Goal: Ask a question: Seek information or help from site administrators or community

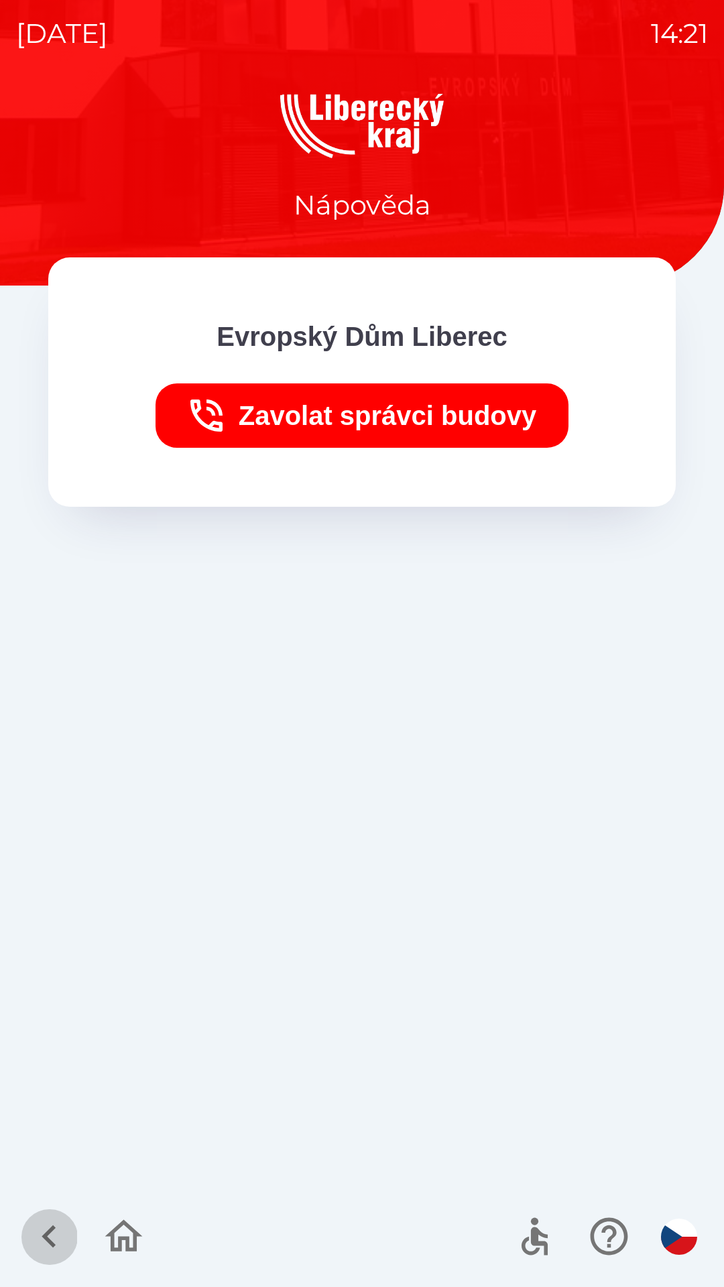
click at [64, 1241] on icon "button" at bounding box center [49, 1236] width 45 height 45
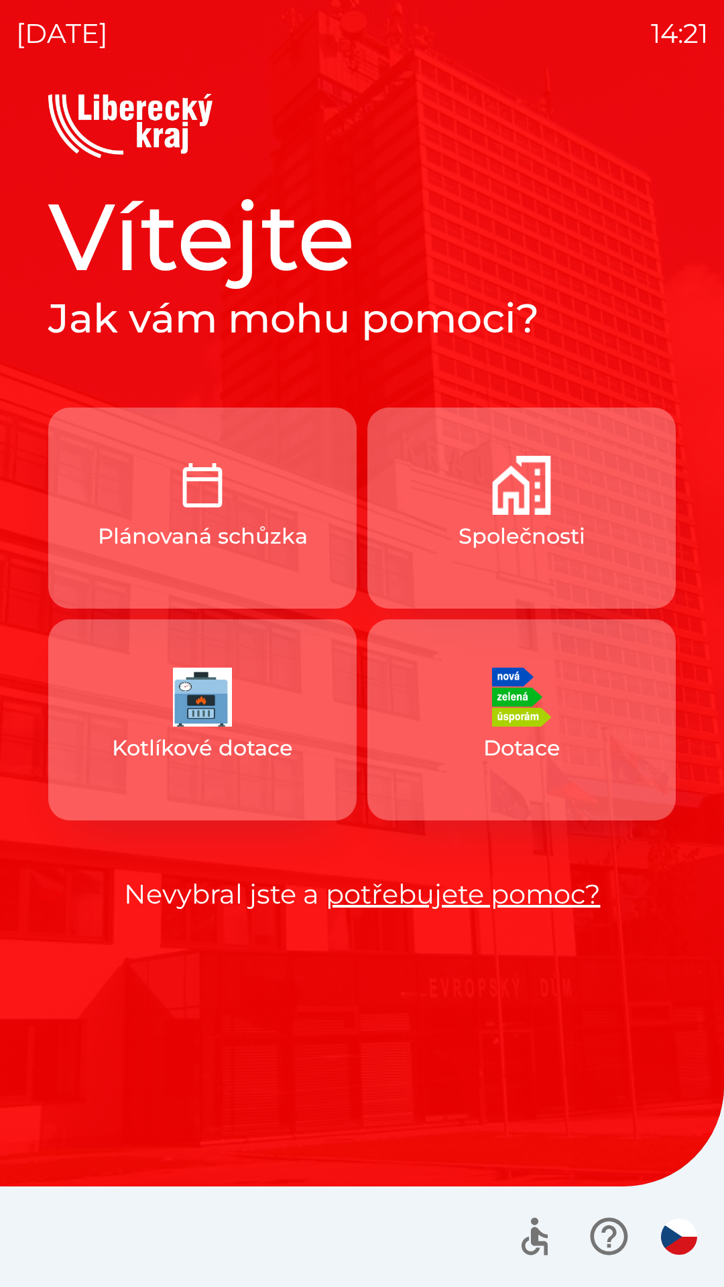
click at [139, 555] on button "Plánovaná schůzka" at bounding box center [202, 508] width 308 height 201
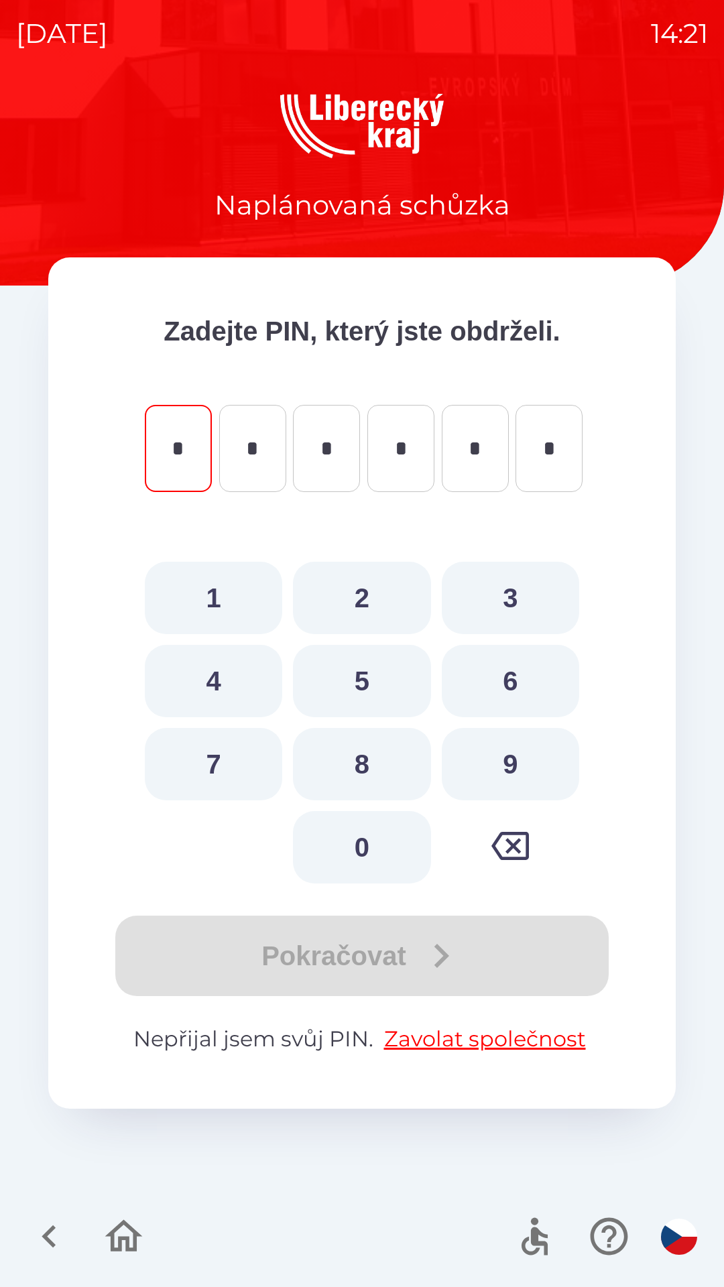
click at [40, 1217] on icon "button" at bounding box center [49, 1236] width 45 height 45
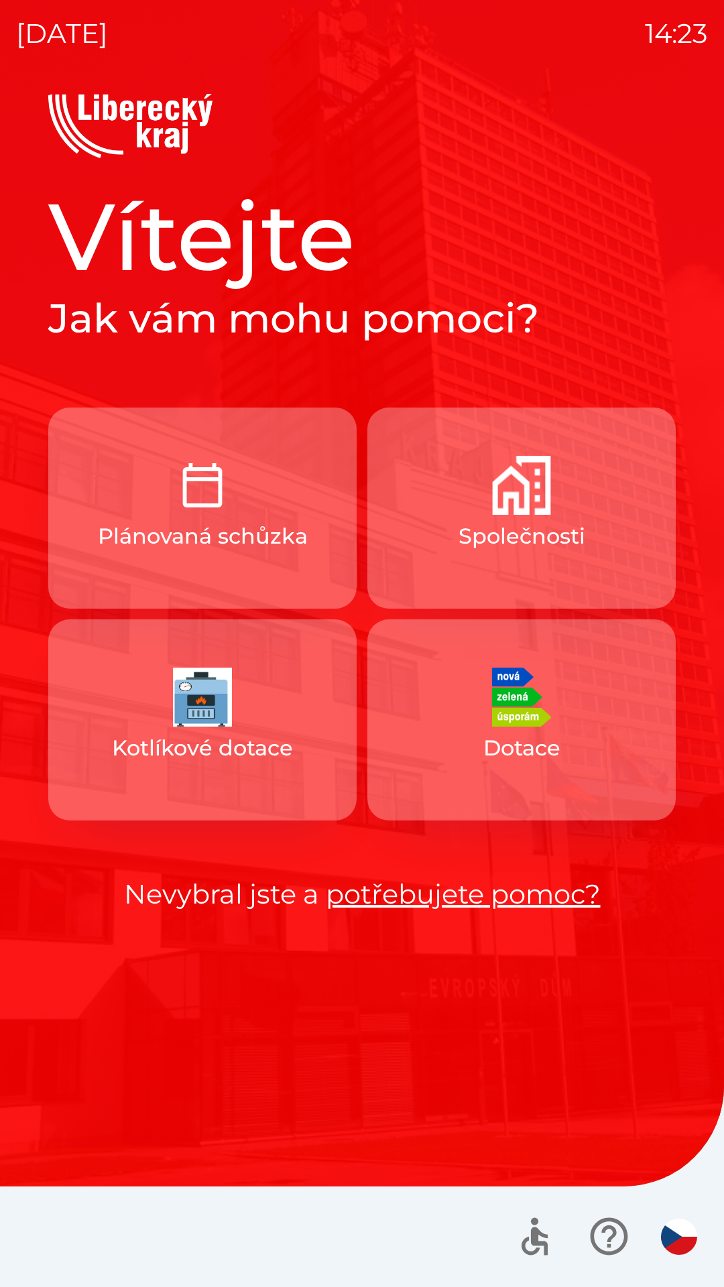
click at [554, 504] on button "Společnosti" at bounding box center [521, 508] width 308 height 201
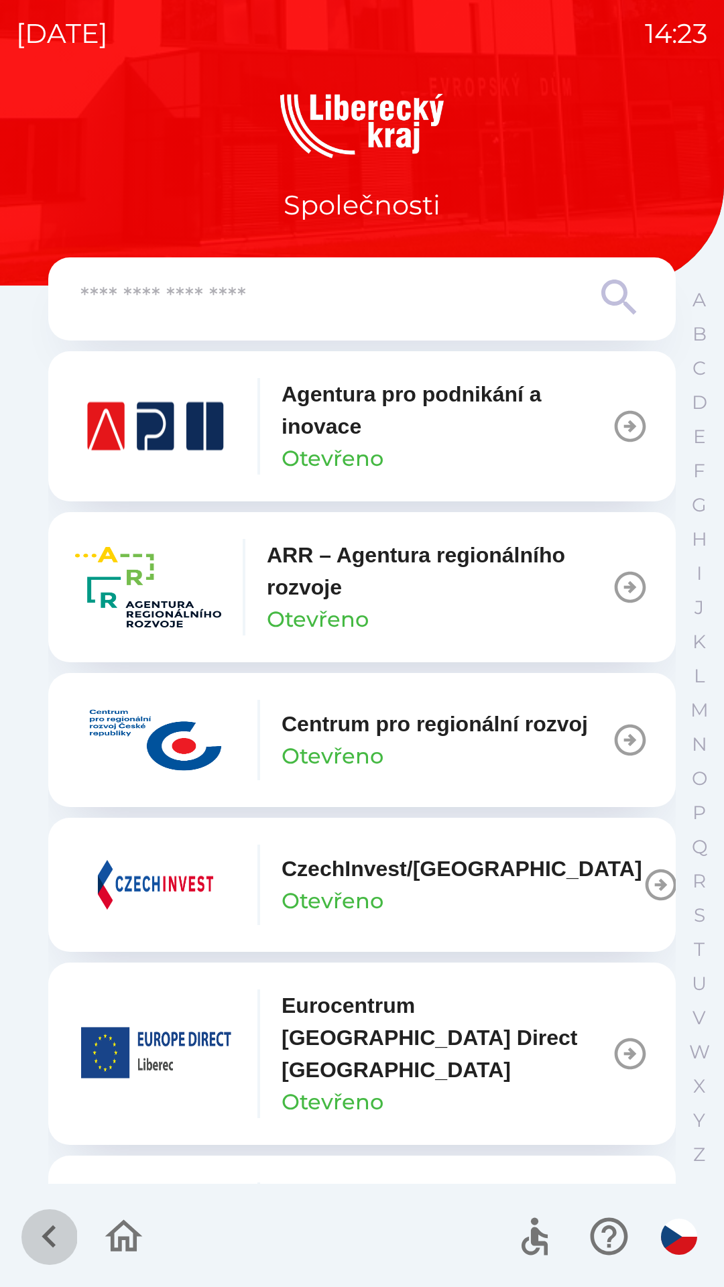
click at [48, 1226] on icon "button" at bounding box center [49, 1236] width 45 height 45
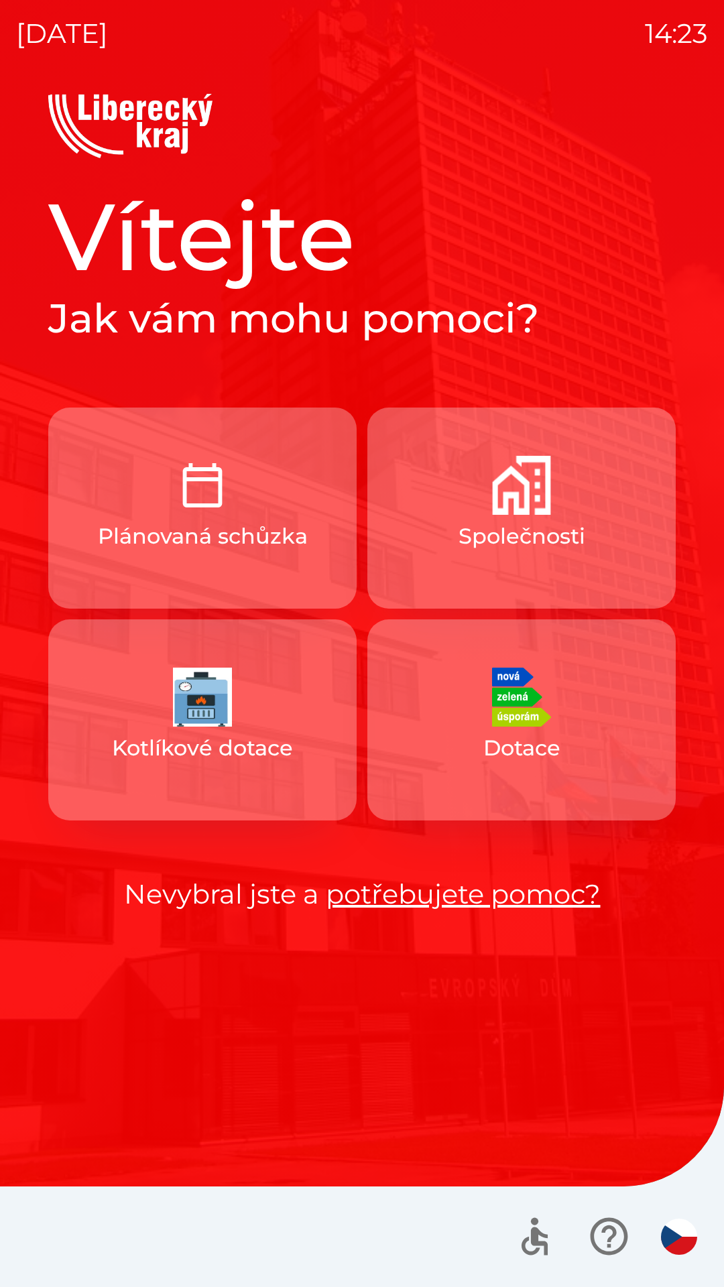
click at [534, 880] on link "potřebujete pomoc?" at bounding box center [463, 893] width 275 height 33
